Goal: Task Accomplishment & Management: Manage account settings

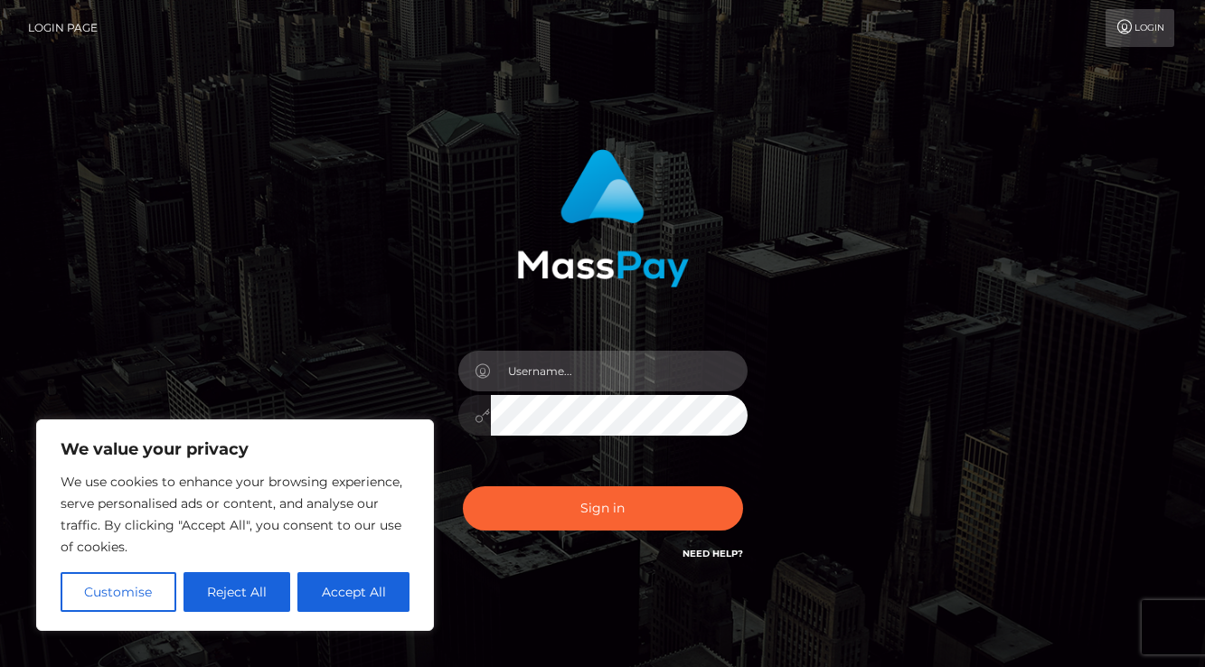
type input "[EMAIL_ADDRESS][DOMAIN_NAME]"
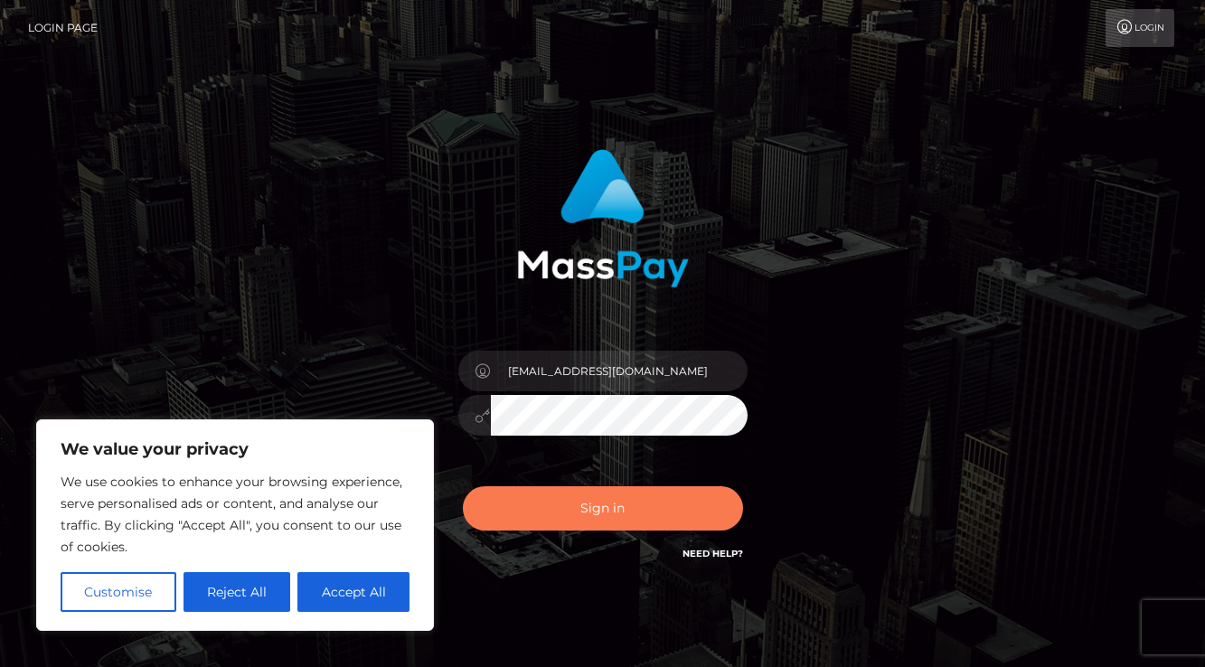
click at [600, 515] on button "Sign in" at bounding box center [603, 508] width 280 height 44
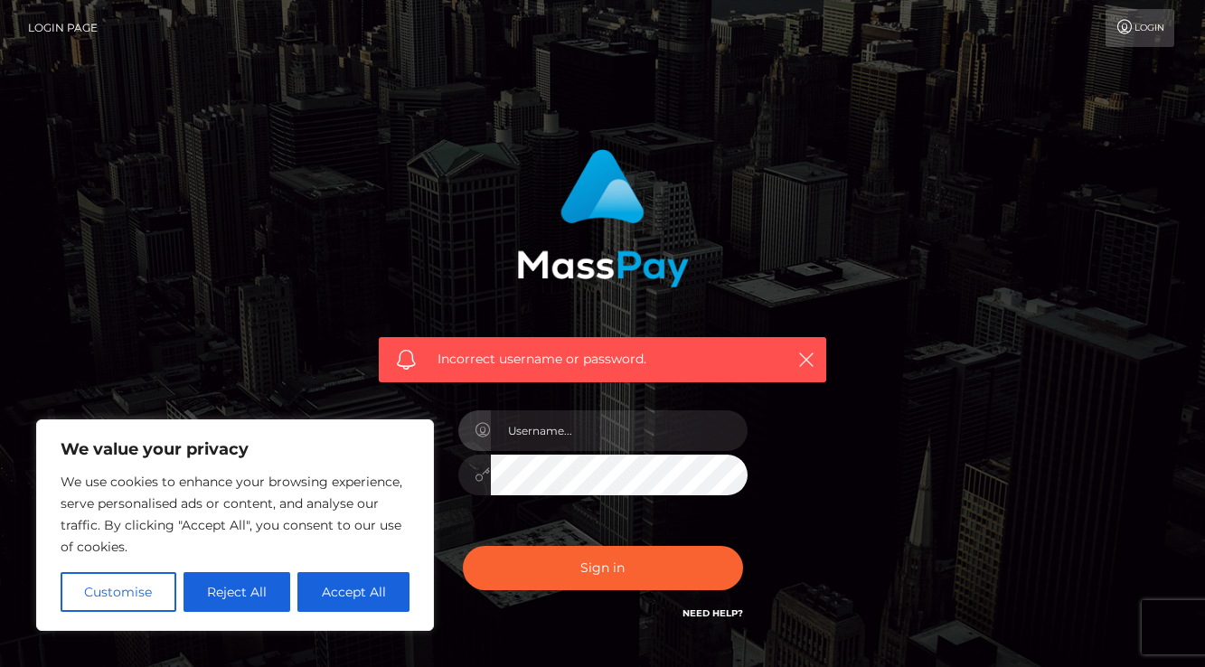
click at [344, 596] on button "Accept All" at bounding box center [353, 592] width 112 height 40
checkbox input "true"
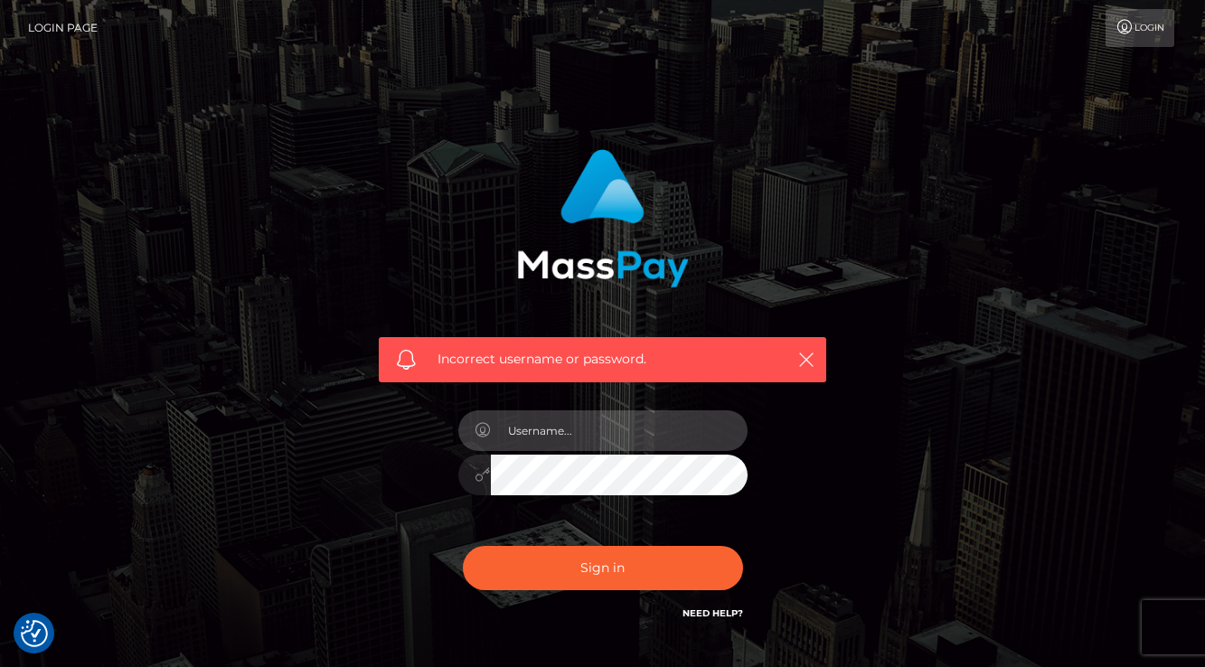
click at [562, 447] on input "text" at bounding box center [619, 430] width 257 height 41
type input "tattij09@gmail.com"
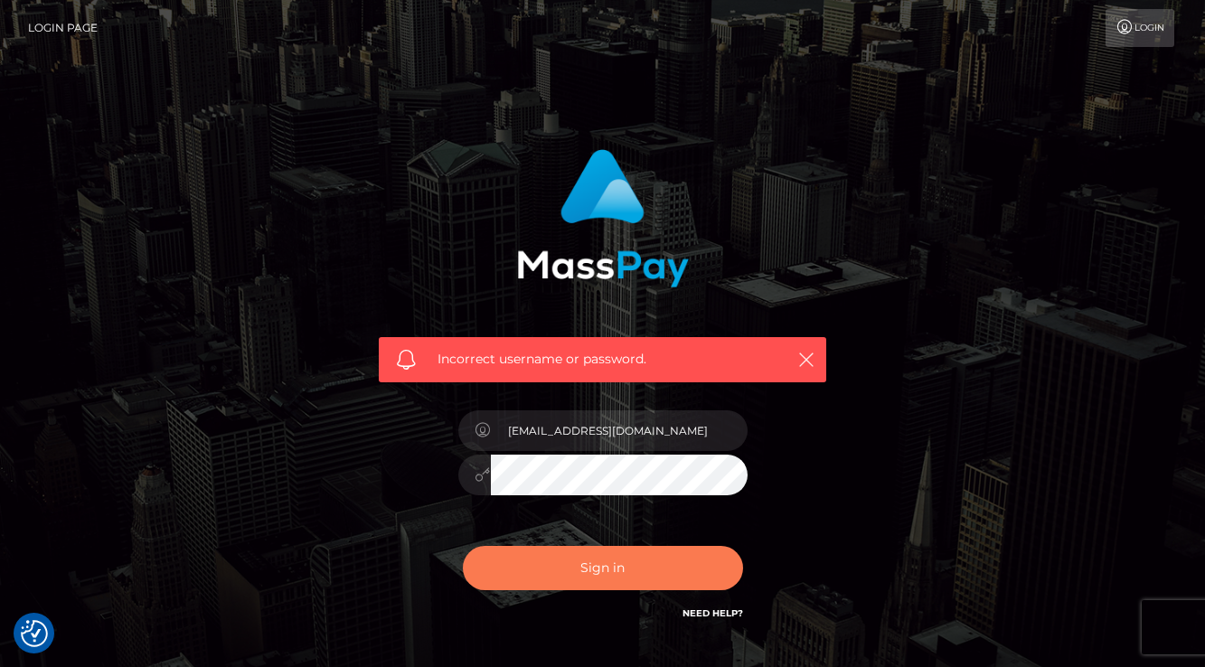
click at [590, 559] on button "Sign in" at bounding box center [603, 568] width 280 height 44
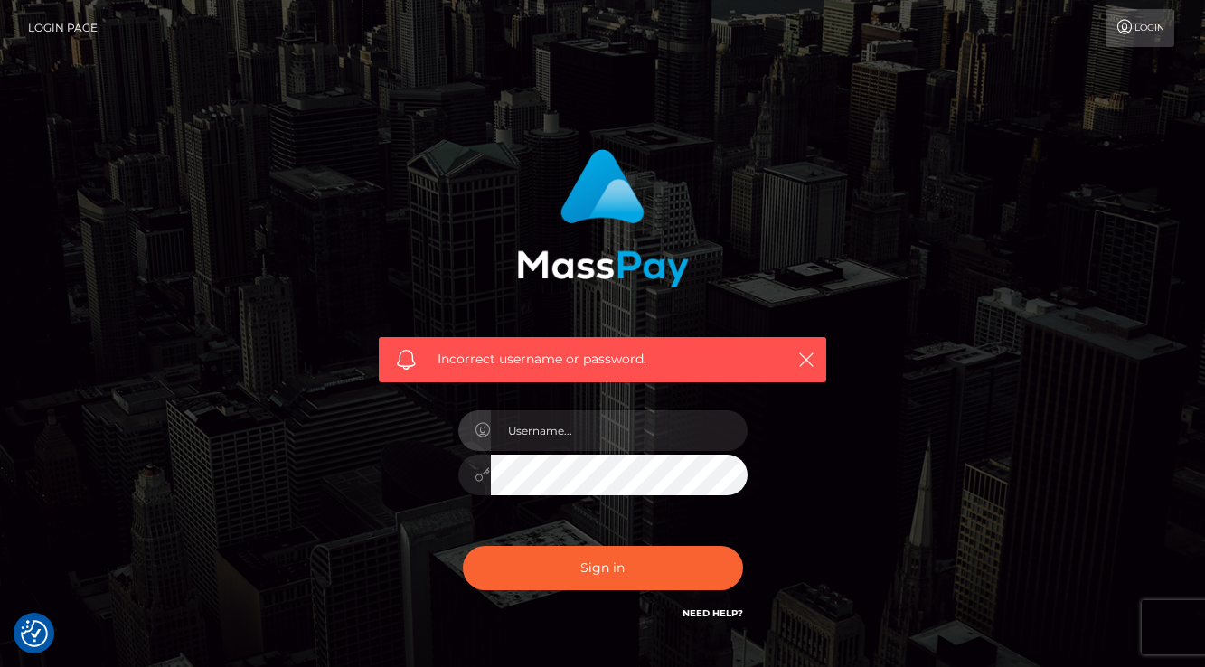
click at [768, 267] on div "Incorrect username or password." at bounding box center [602, 259] width 475 height 247
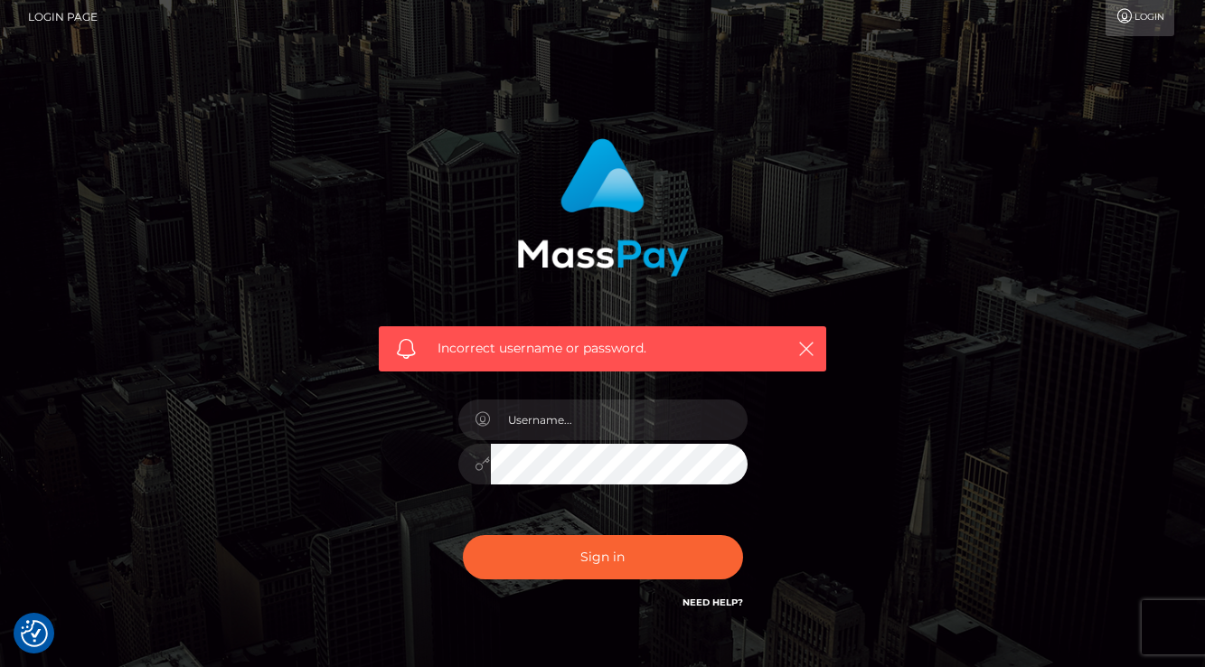
scroll to position [14, 0]
